Goal: Task Accomplishment & Management: Manage account settings

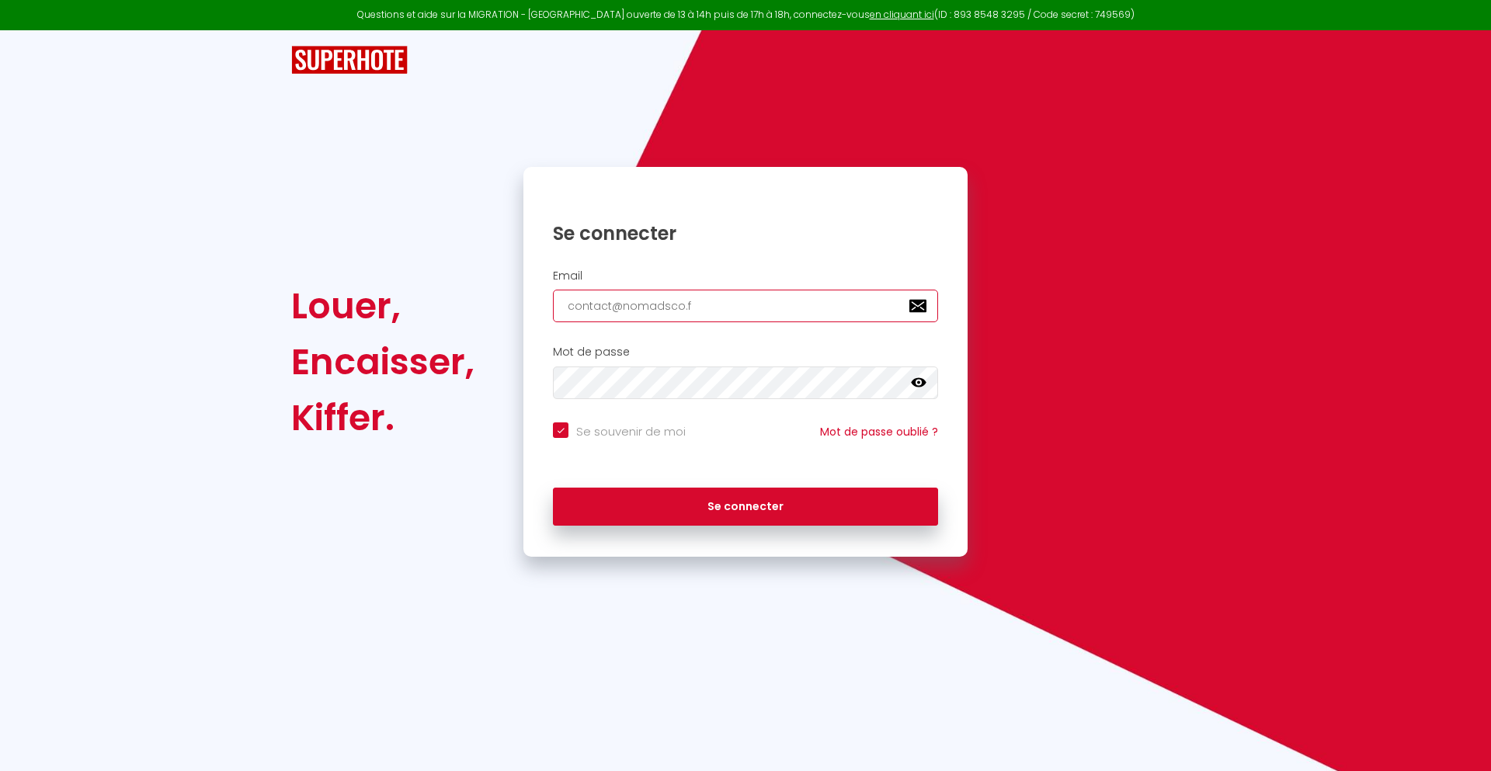
type input "[EMAIL_ADDRESS][DOMAIN_NAME]"
checkbox input "true"
type input "[EMAIL_ADDRESS][DOMAIN_NAME]"
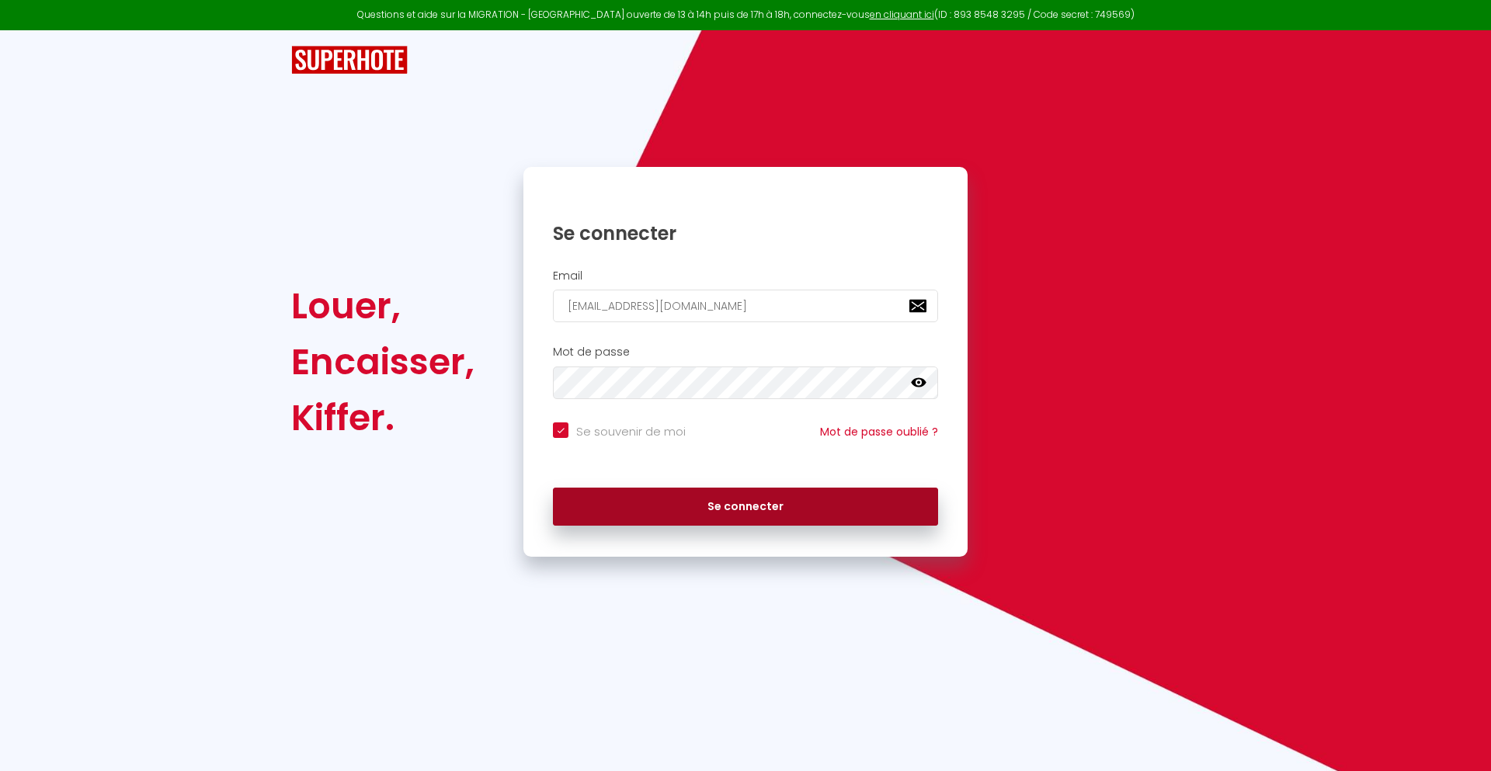
click at [746, 506] on button "Se connecter" at bounding box center [745, 507] width 385 height 39
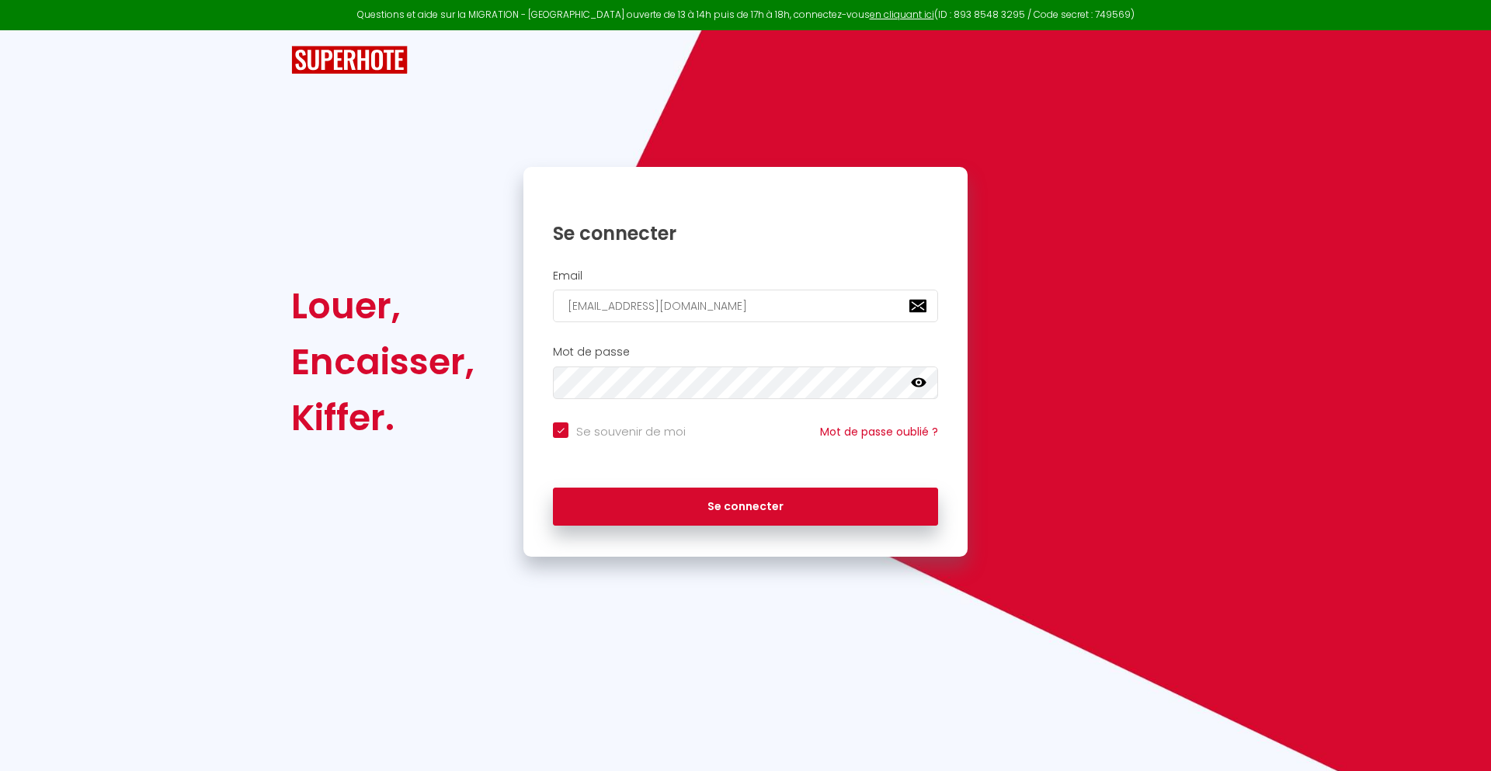
checkbox input "true"
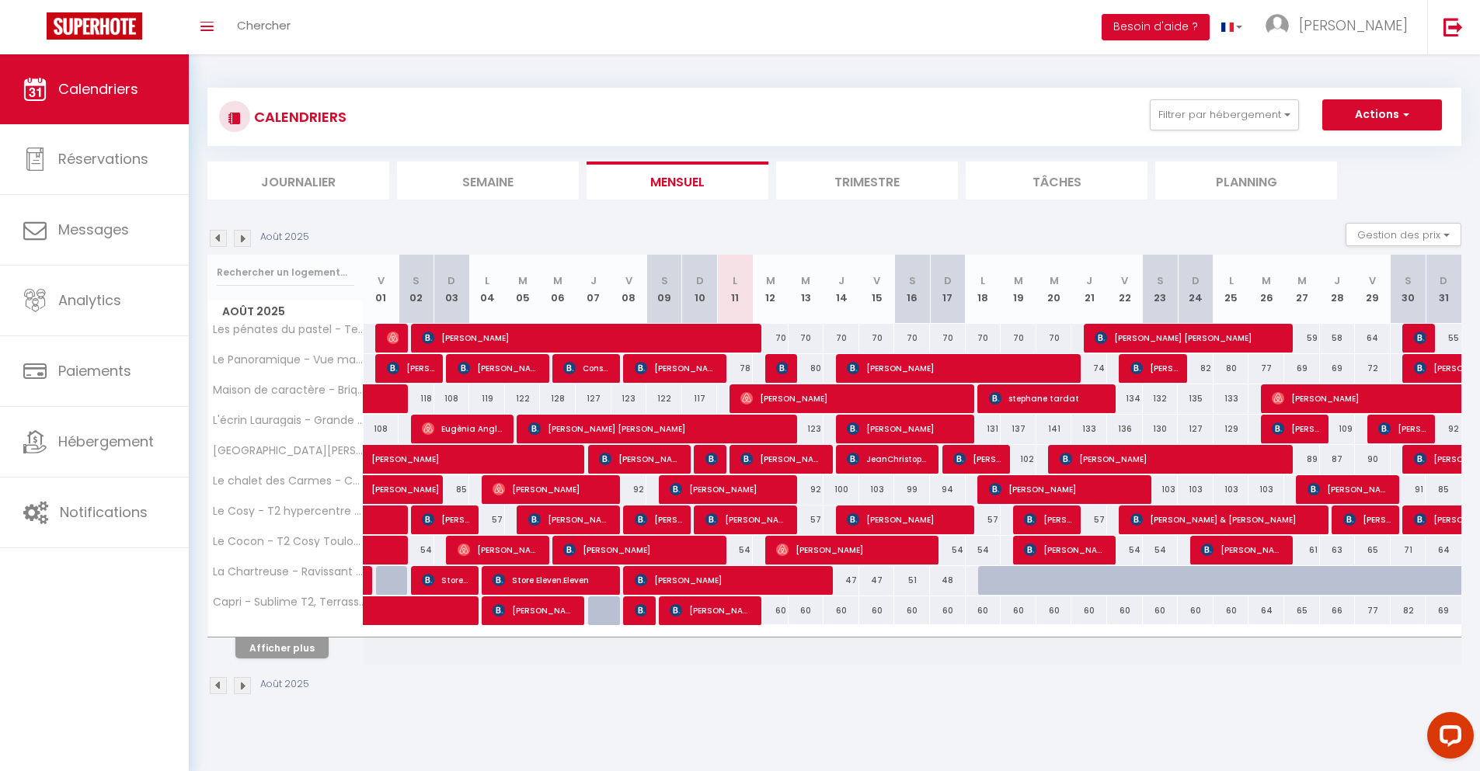
click at [298, 180] on li "Journalier" at bounding box center [298, 181] width 182 height 38
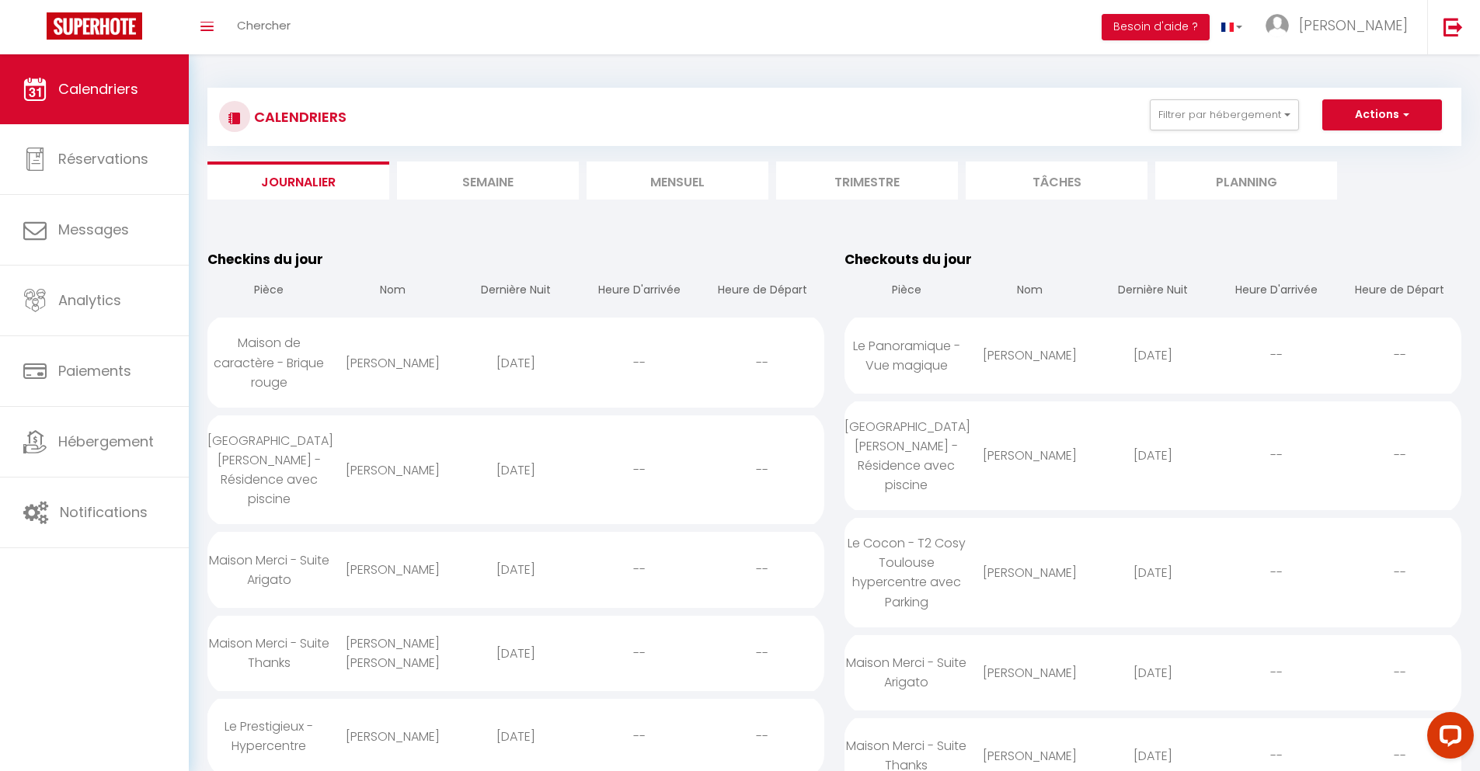
scroll to position [1092, 0]
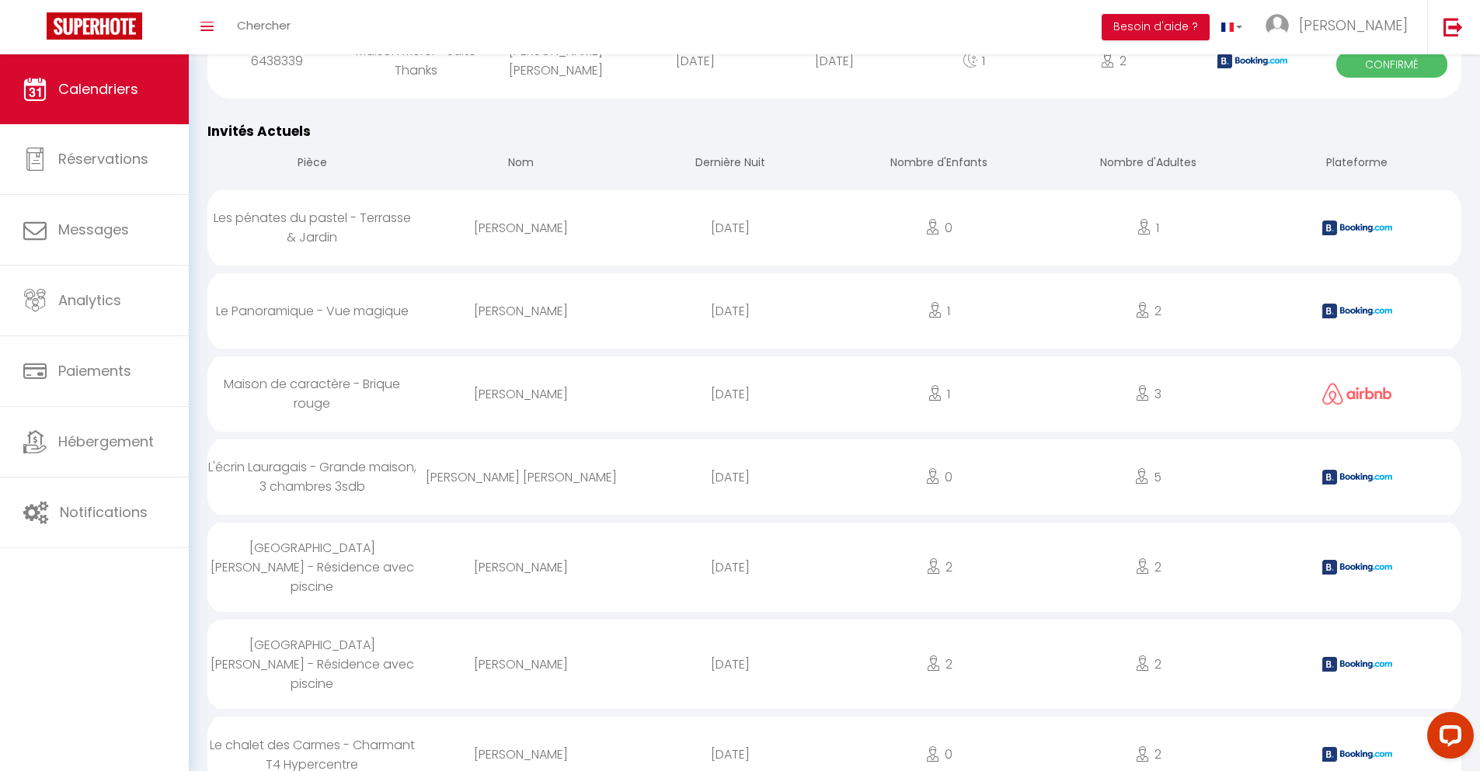
select select "0"
select select "1"
select select
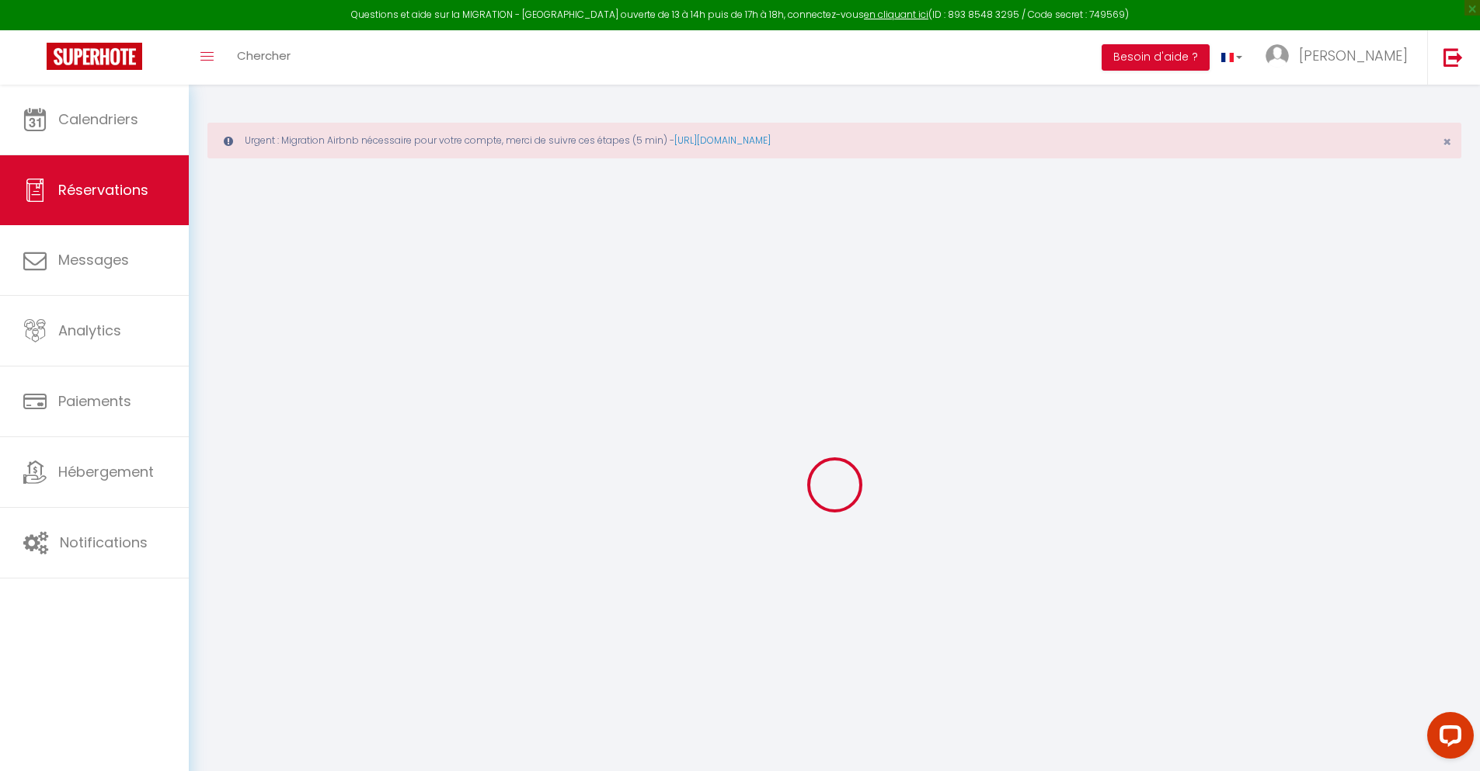
select select
checkbox input "false"
select select
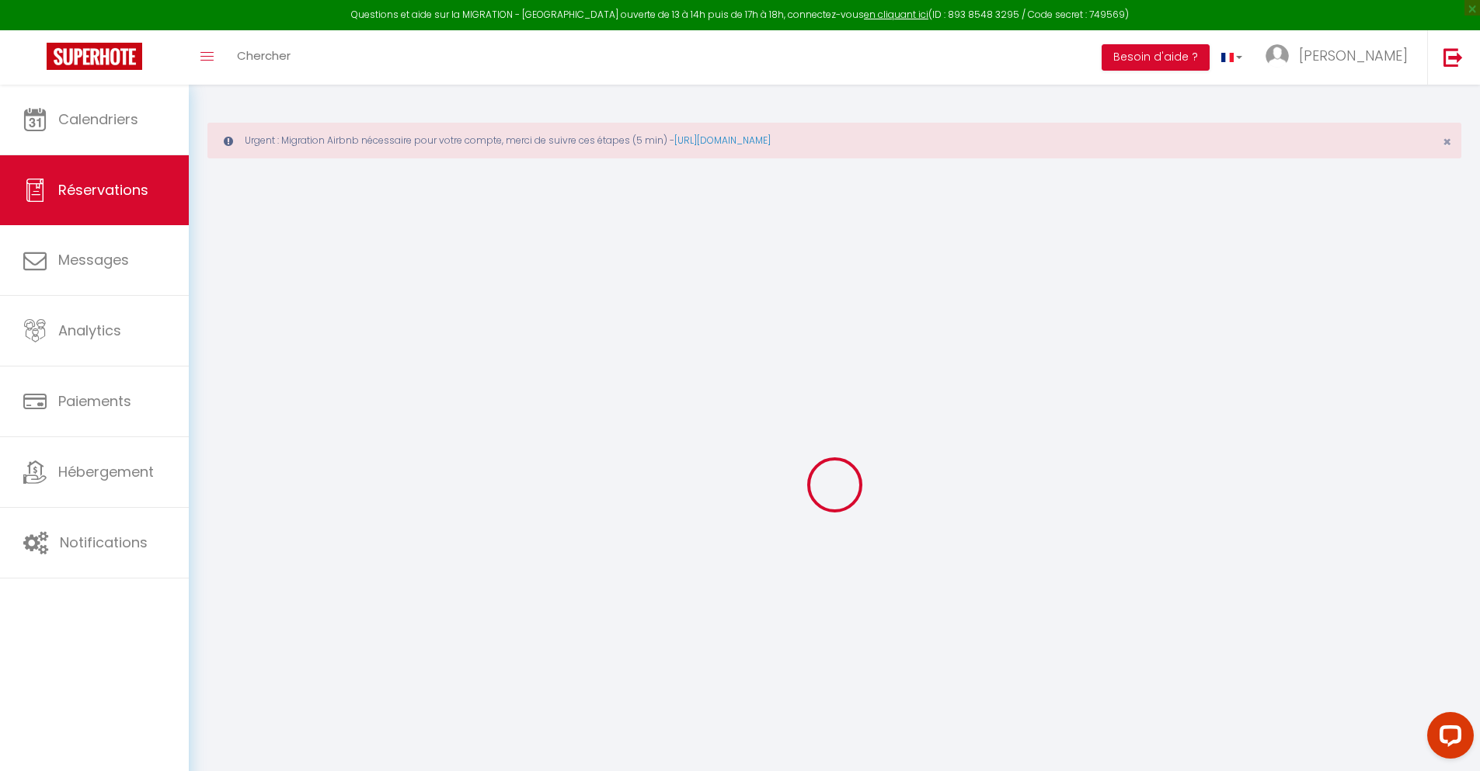
checkbox input "false"
select select
checkbox input "false"
type textarea "** THIS RESERVATION HAS BEEN PRE-PAID ** BOOKING NOTE : Payment charge is EUR 1…"
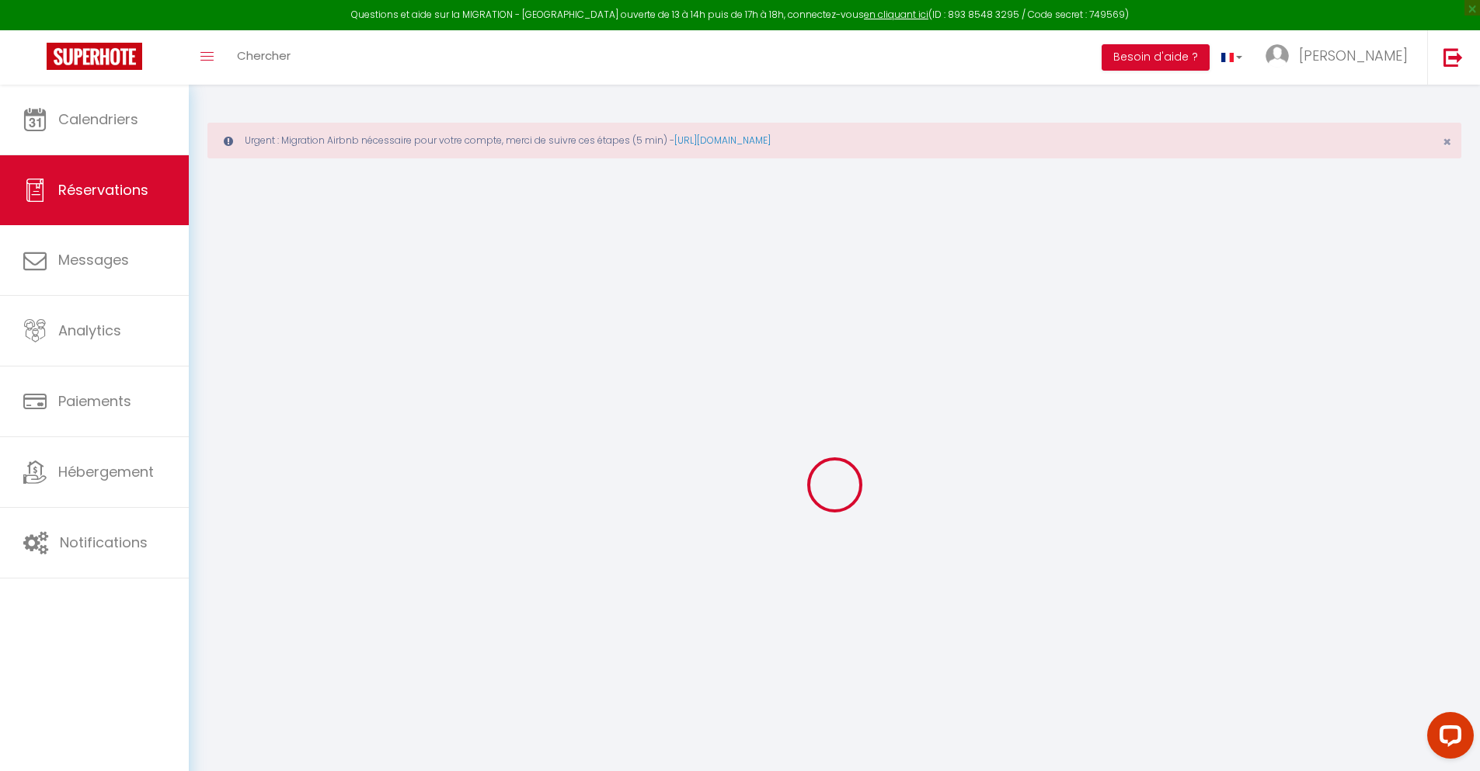
type input "30"
type input "3.08"
select select
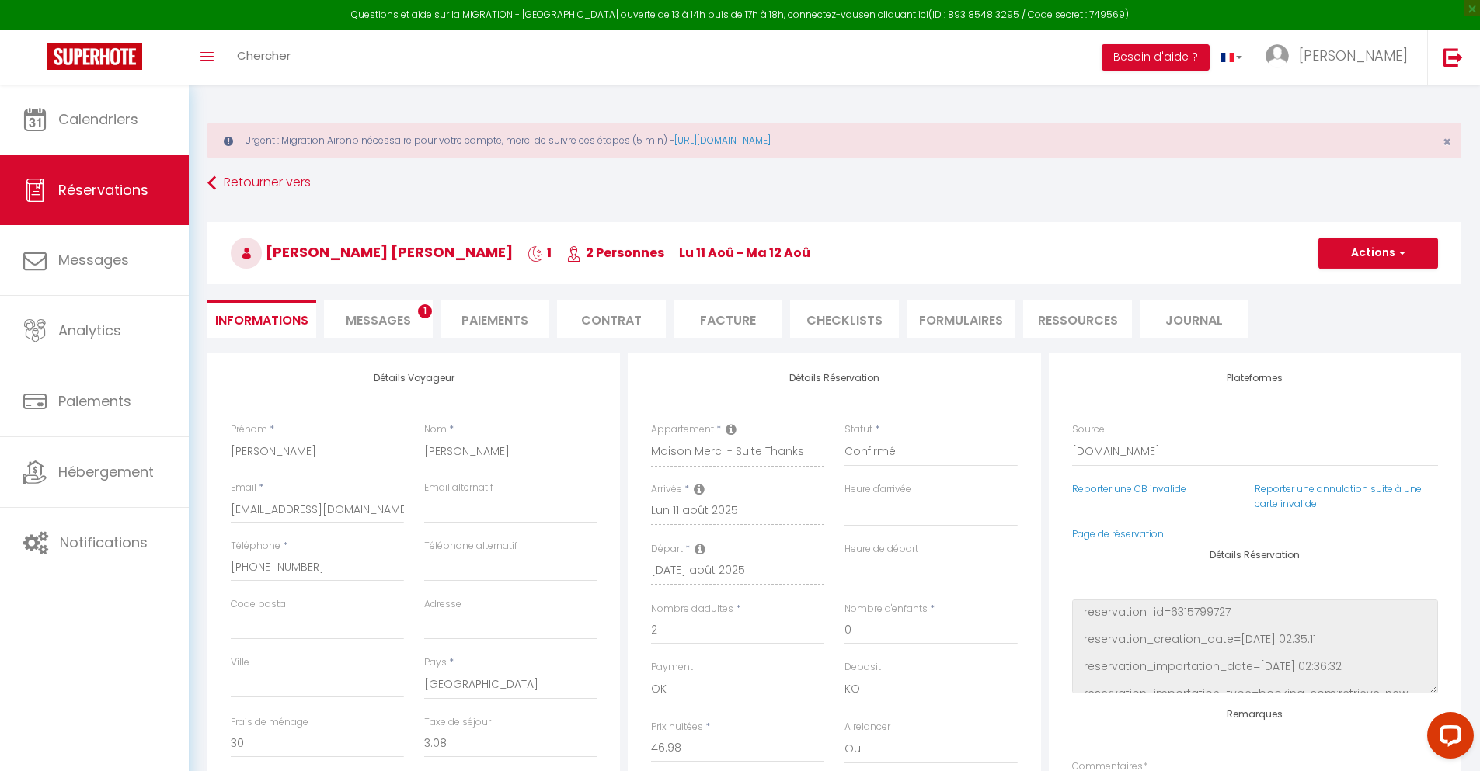
checkbox input "false"
select select
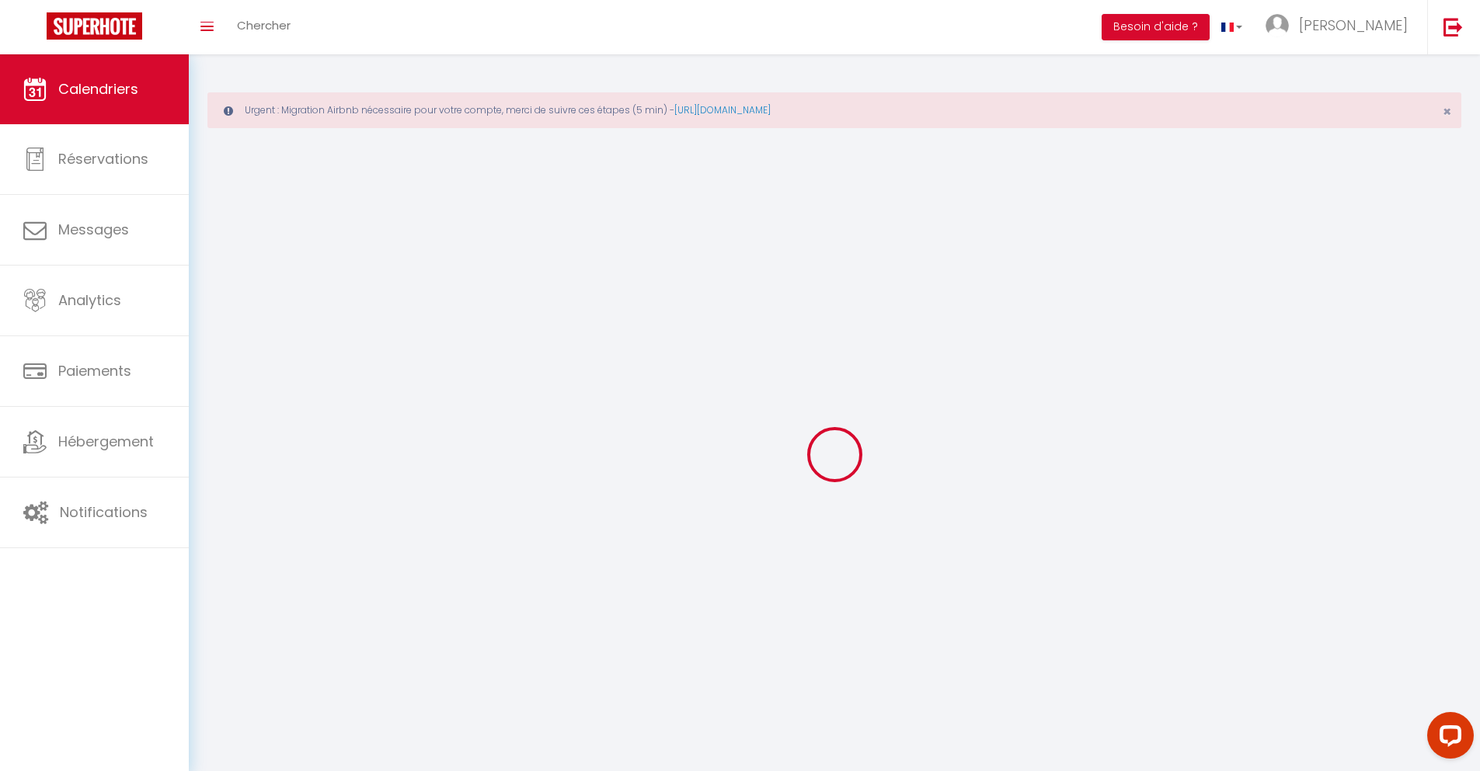
scroll to position [85, 0]
